Goal: Information Seeking & Learning: Check status

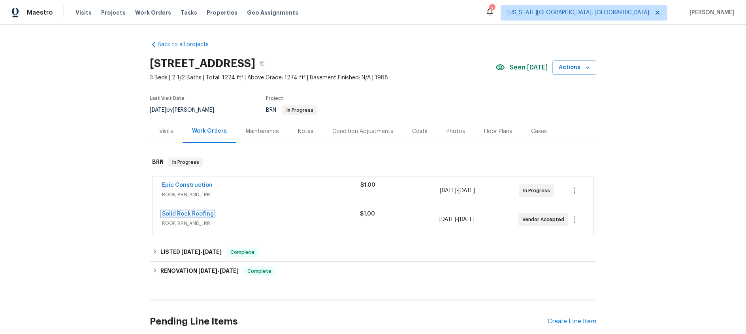
click at [195, 212] on link "Solid Rock Roofing" at bounding box center [188, 215] width 52 height 6
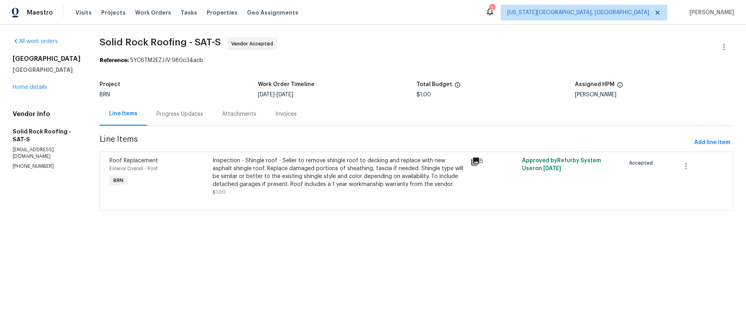
click at [164, 111] on div "Progress Updates" at bounding box center [180, 114] width 47 height 8
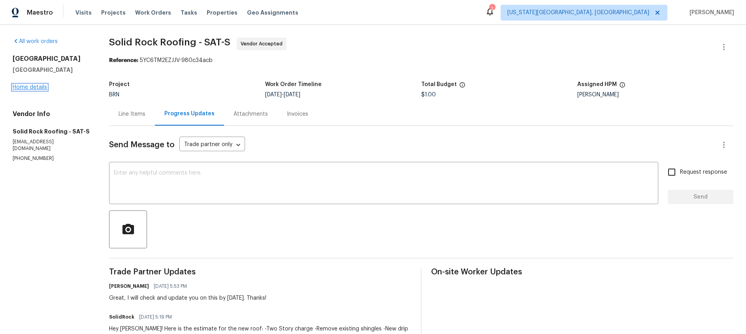
click at [38, 86] on link "Home details" at bounding box center [30, 88] width 34 height 6
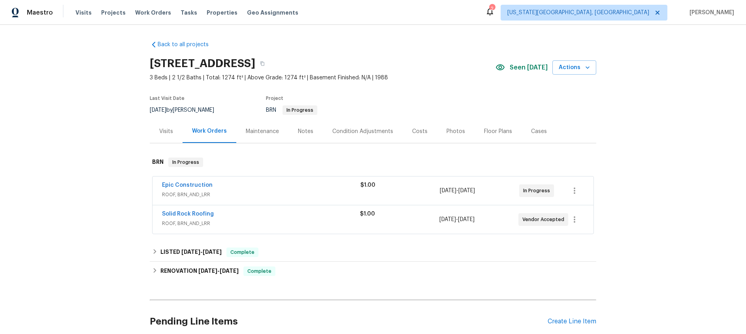
click at [230, 184] on div "Epic Construction" at bounding box center [261, 185] width 198 height 9
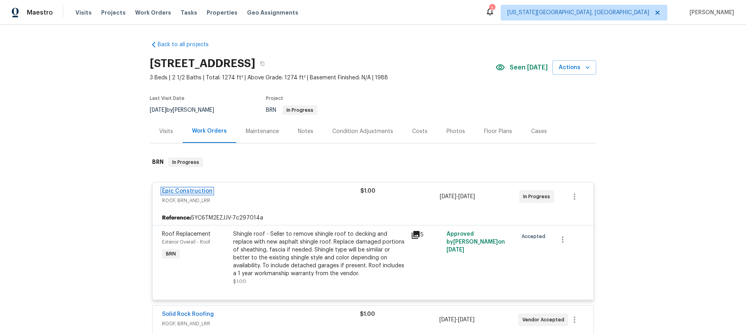
click at [195, 189] on link "Epic Construction" at bounding box center [187, 192] width 51 height 6
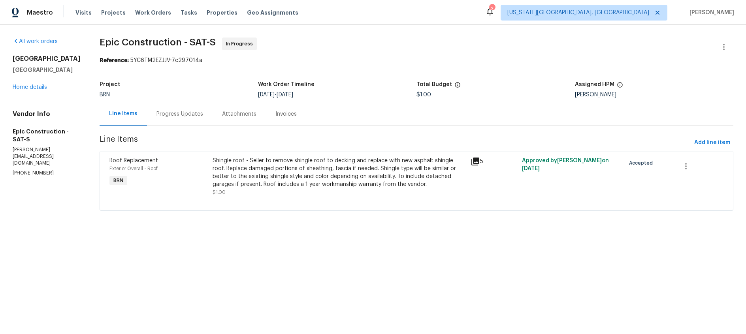
click at [173, 116] on div "Progress Updates" at bounding box center [180, 114] width 47 height 8
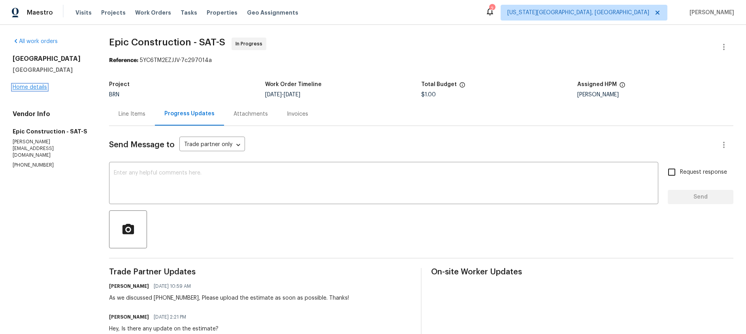
click at [35, 87] on link "Home details" at bounding box center [30, 88] width 34 height 6
